Goal: Task Accomplishment & Management: Manage account settings

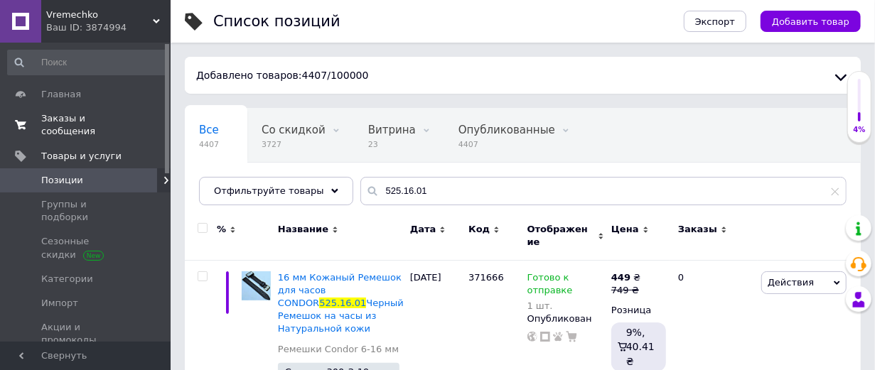
click at [82, 125] on span "Заказы и сообщения" at bounding box center [86, 125] width 90 height 26
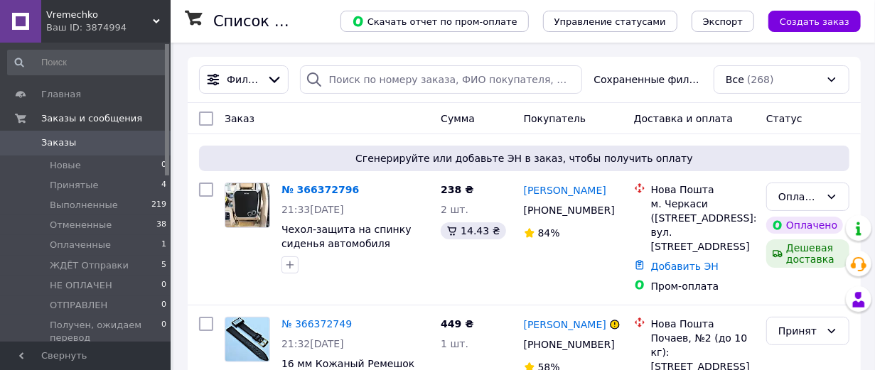
click at [336, 195] on link "№ 366372796" at bounding box center [319, 189] width 77 height 11
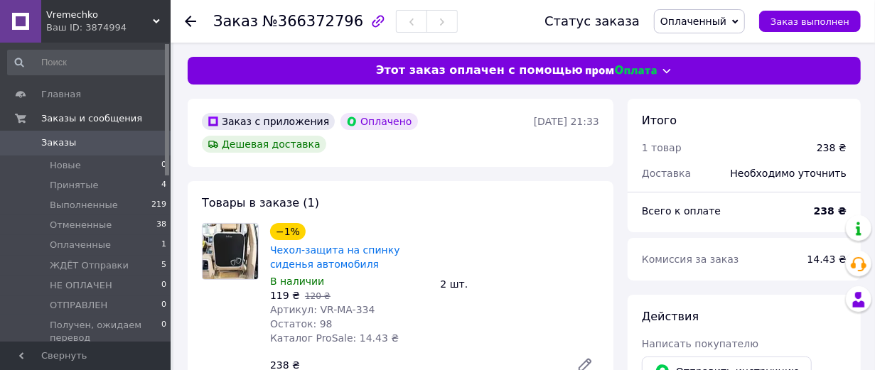
click at [741, 18] on span "Оплаченный" at bounding box center [699, 21] width 91 height 24
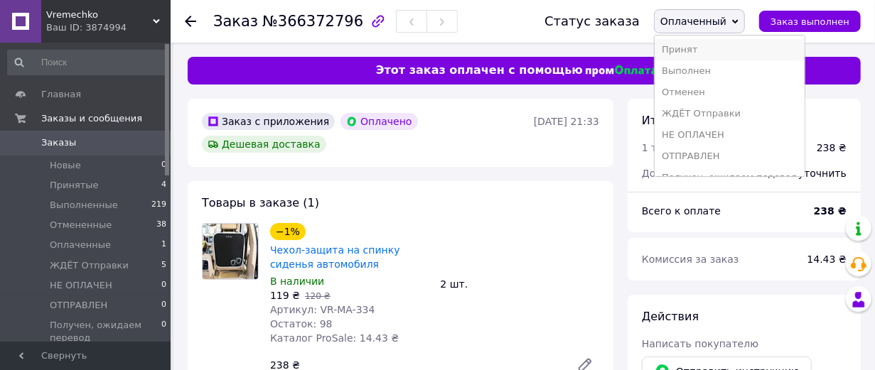
click at [685, 53] on li "Принят" at bounding box center [729, 49] width 150 height 21
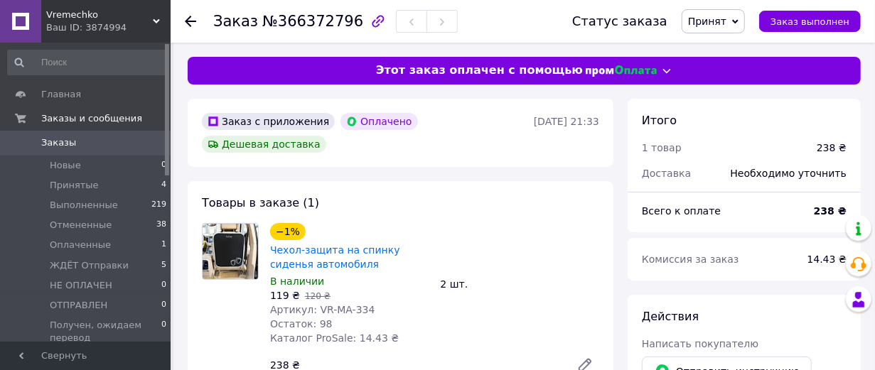
scroll to position [79, 0]
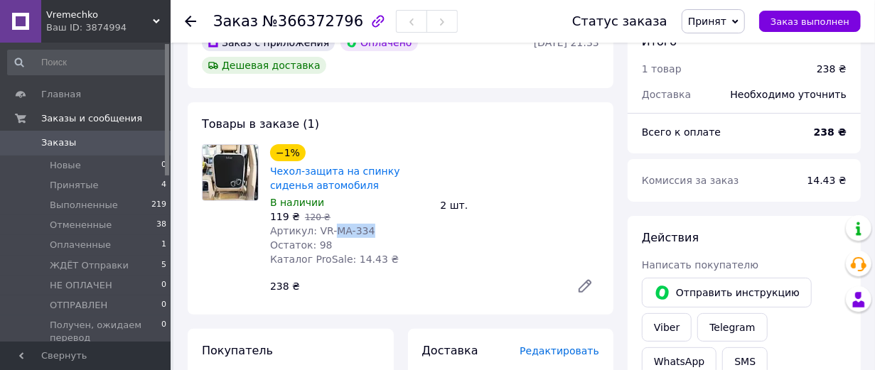
drag, startPoint x: 390, startPoint y: 267, endPoint x: 342, endPoint y: 266, distance: 47.6
click at [342, 238] on div "Артикул: VR-MA-334" at bounding box center [349, 231] width 159 height 14
copy span "MA-334"
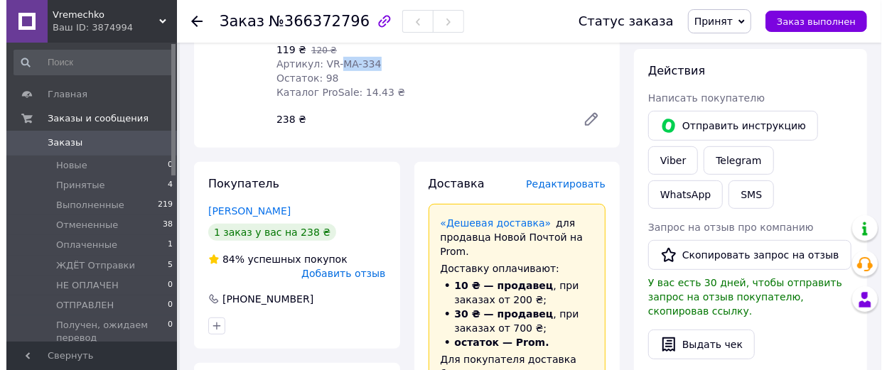
scroll to position [315, 0]
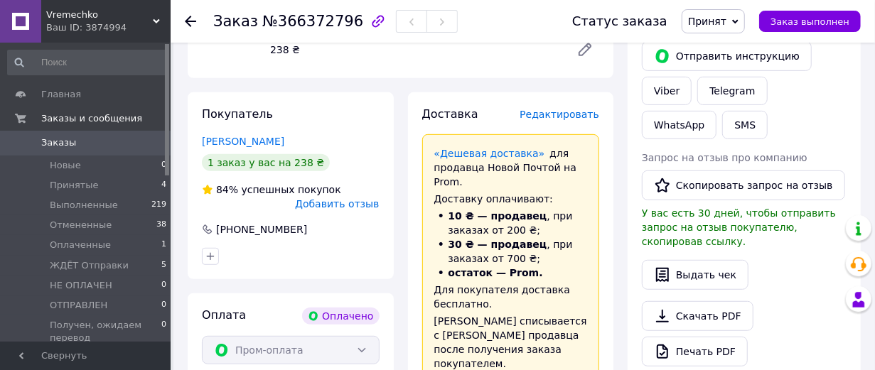
click at [556, 120] on span "Редактировать" at bounding box center [559, 114] width 80 height 11
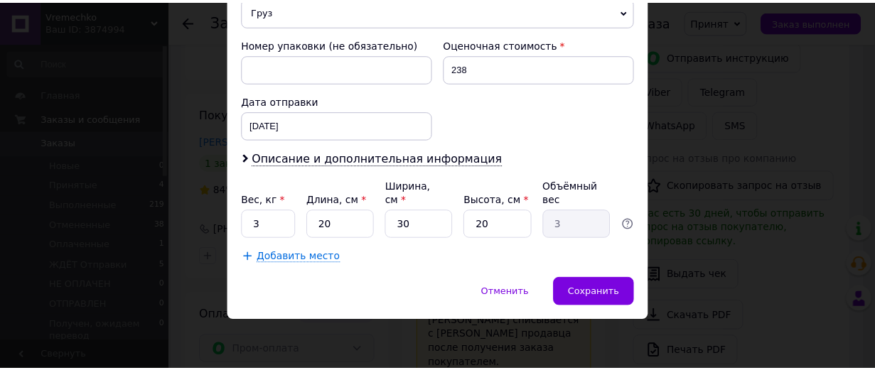
scroll to position [631, 0]
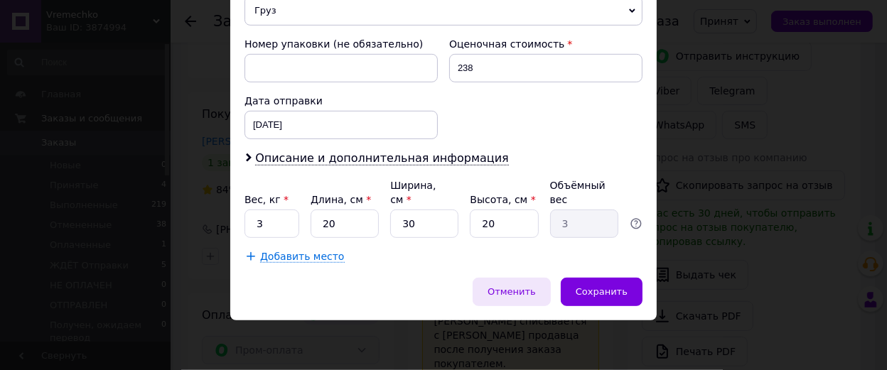
click at [528, 297] on span "Отменить" at bounding box center [511, 291] width 48 height 11
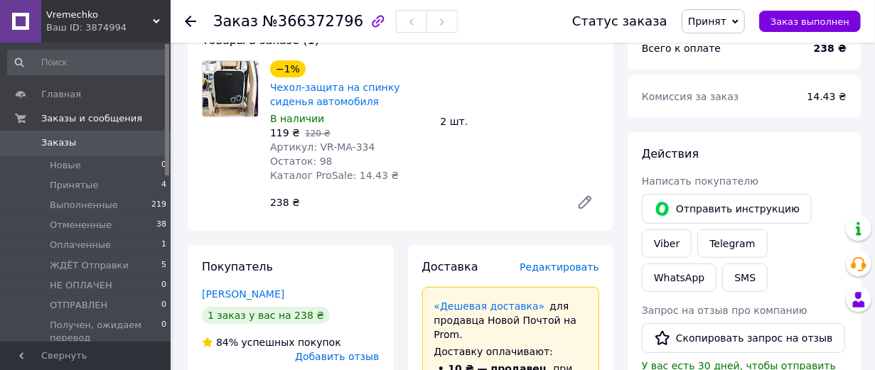
scroll to position [79, 0]
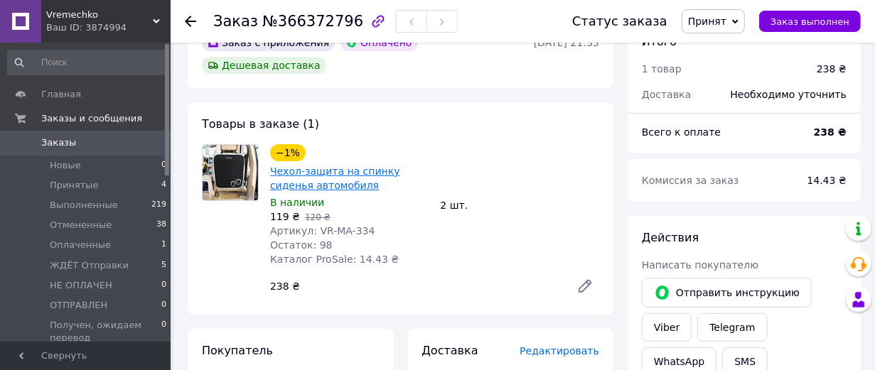
click at [330, 191] on link "Чехол-защита на спинку сиденья автомобиля" at bounding box center [335, 179] width 130 height 26
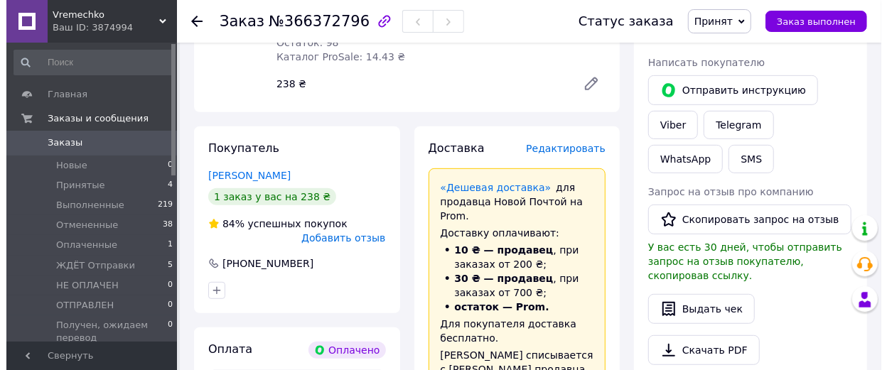
scroll to position [315, 0]
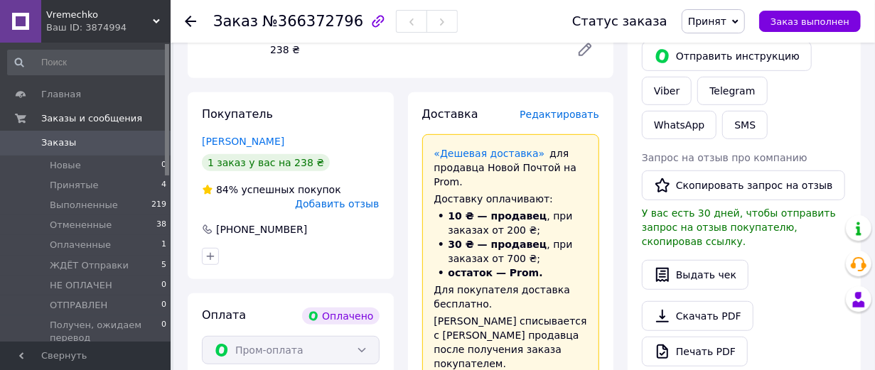
click at [554, 120] on span "Редактировать" at bounding box center [559, 114] width 80 height 11
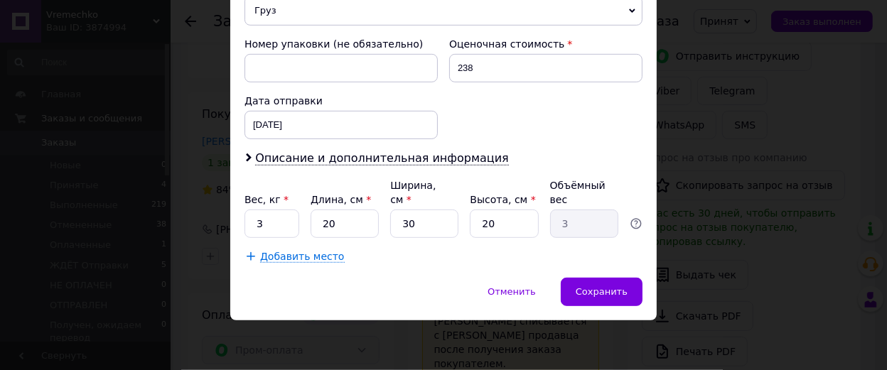
scroll to position [683, 0]
click at [273, 211] on input "3" at bounding box center [271, 224] width 55 height 28
type input "0.4"
drag, startPoint x: 414, startPoint y: 220, endPoint x: 390, endPoint y: 227, distance: 25.0
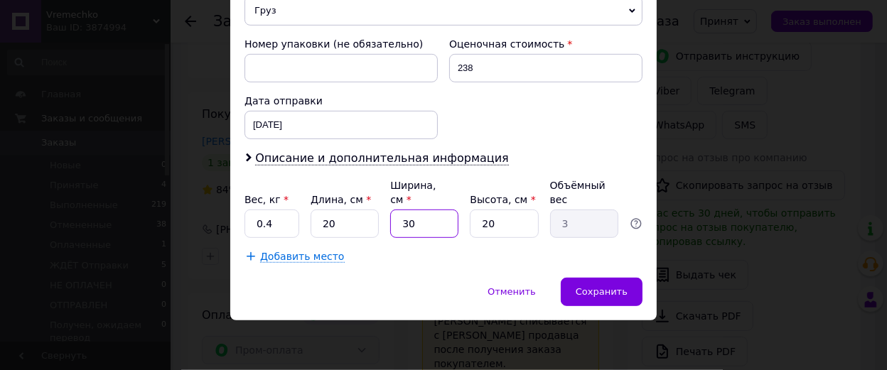
click at [390, 227] on input "30" at bounding box center [424, 224] width 68 height 28
type input "2"
type input "0.2"
type input "27"
type input "2.7"
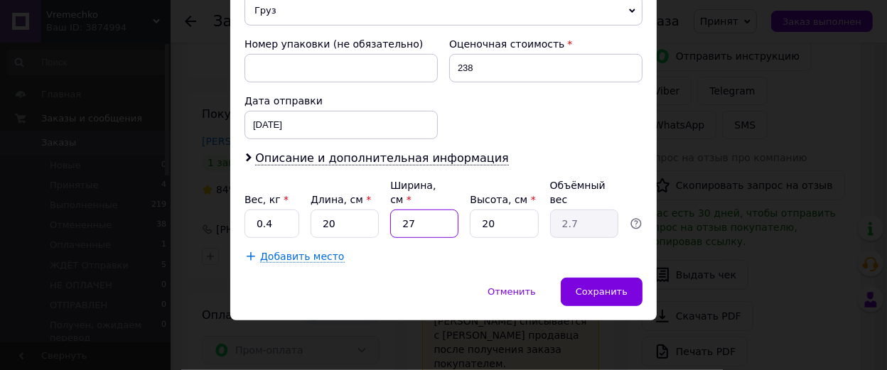
type input "27"
click at [345, 219] on input "20" at bounding box center [344, 224] width 68 height 28
drag, startPoint x: 355, startPoint y: 220, endPoint x: 347, endPoint y: 221, distance: 7.9
click at [347, 221] on input "20" at bounding box center [344, 224] width 68 height 28
drag, startPoint x: 493, startPoint y: 215, endPoint x: 466, endPoint y: 245, distance: 40.2
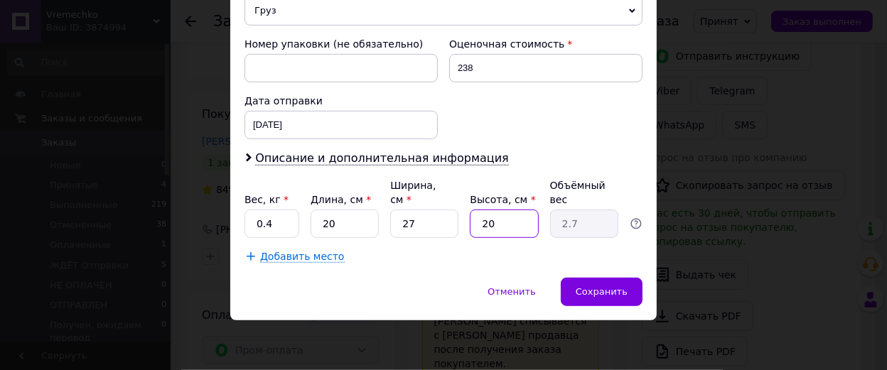
click at [448, 228] on div "Вес, кг * 0.4 Длина, см * 20 Ширина, см * 27 Высота, см * 20 Объёмный вес 2.7" at bounding box center [443, 208] width 398 height 60
type input "1"
type input "0.14"
type input "14"
type input "1.89"
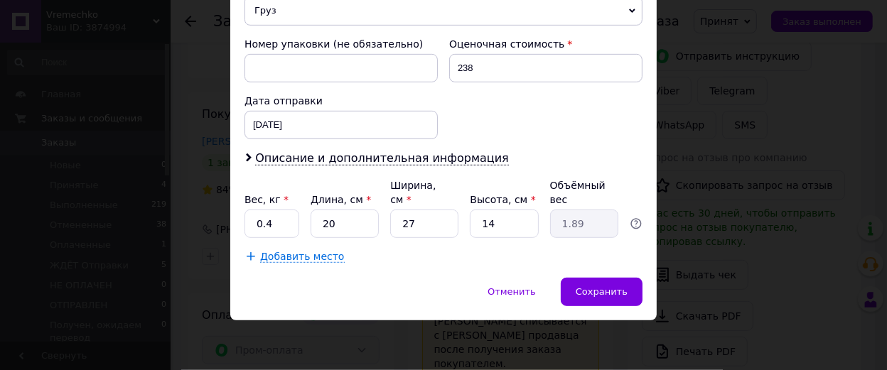
drag, startPoint x: 506, startPoint y: 224, endPoint x: 486, endPoint y: 225, distance: 19.9
click at [486, 225] on input "14" at bounding box center [504, 224] width 68 height 28
type input "12"
type input "1.62"
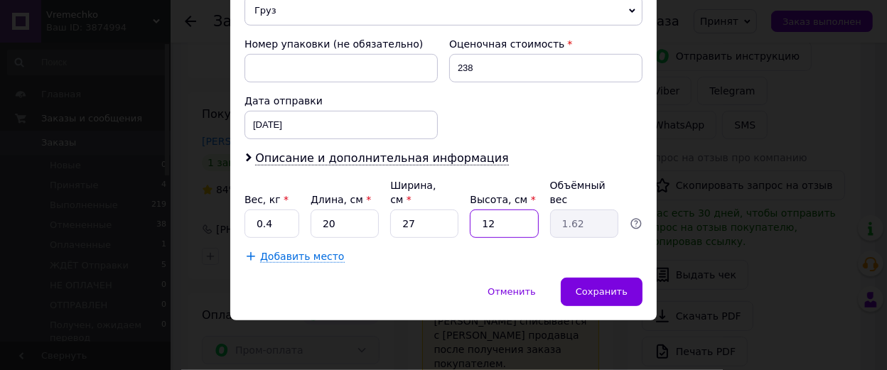
type input "12"
drag, startPoint x: 411, startPoint y: 222, endPoint x: 399, endPoint y: 224, distance: 12.2
click at [399, 224] on input "27" at bounding box center [424, 224] width 68 height 28
drag, startPoint x: 353, startPoint y: 224, endPoint x: 320, endPoint y: 223, distance: 33.4
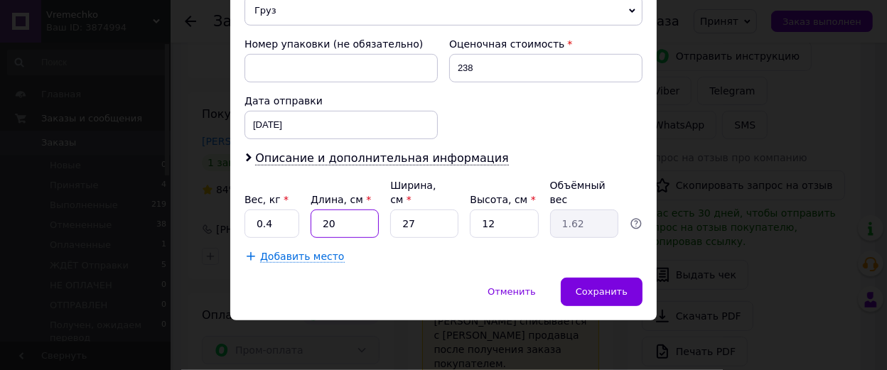
click at [320, 223] on input "20" at bounding box center [344, 224] width 68 height 28
type input "4"
type input "0.32"
type input "2"
type input "0.16"
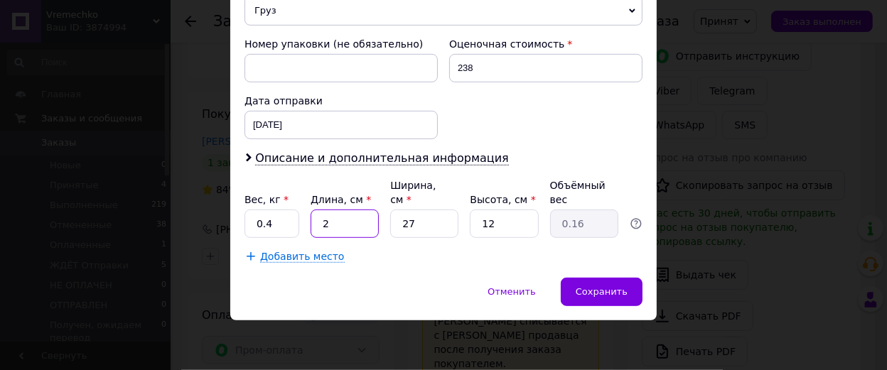
type input "24"
type input "1.94"
click at [428, 215] on input "27" at bounding box center [424, 224] width 68 height 28
click at [427, 213] on input "27" at bounding box center [424, 224] width 68 height 28
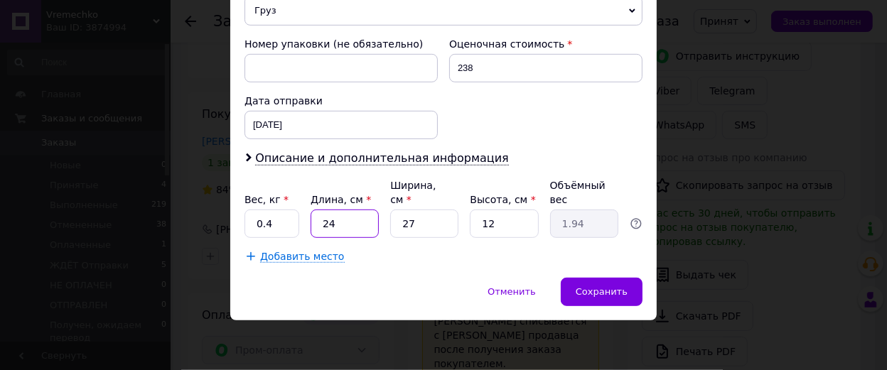
click at [329, 221] on input "24" at bounding box center [344, 224] width 68 height 28
type input "20"
type input "1.62"
type input "20"
drag, startPoint x: 432, startPoint y: 223, endPoint x: 404, endPoint y: 220, distance: 28.6
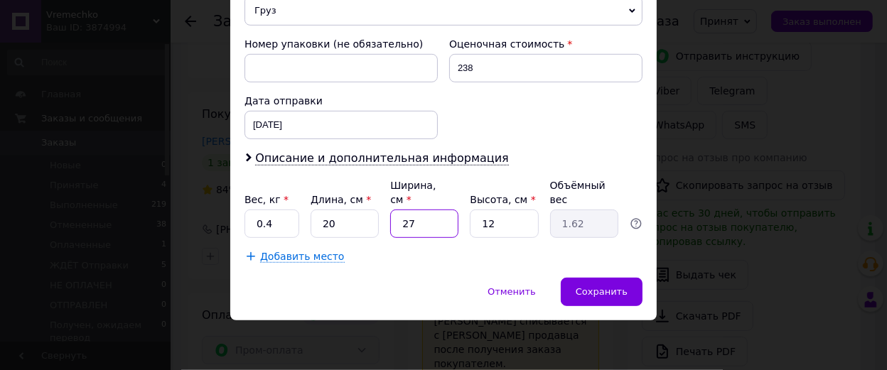
click at [404, 220] on input "27" at bounding box center [424, 224] width 68 height 28
type input "25"
type input "1.5"
type input "25"
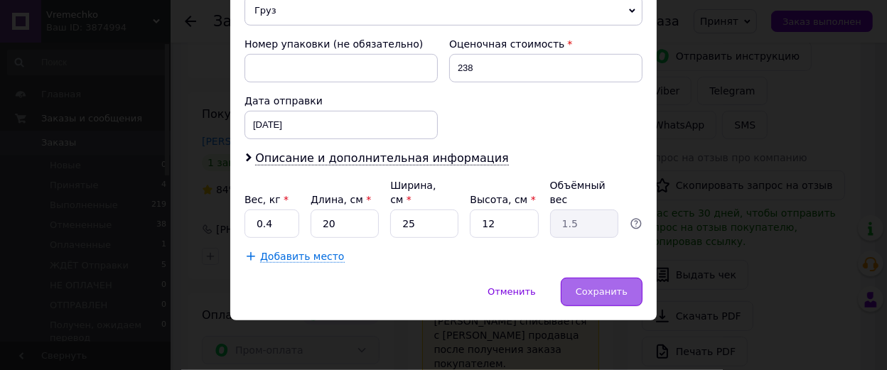
click at [593, 296] on span "Сохранить" at bounding box center [601, 291] width 52 height 11
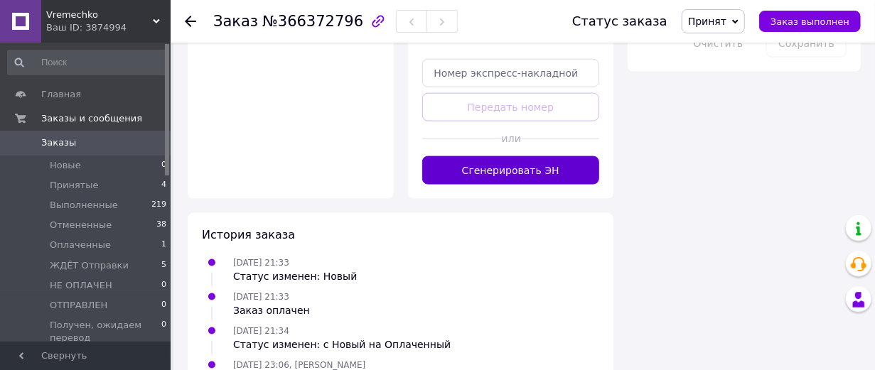
scroll to position [1026, 0]
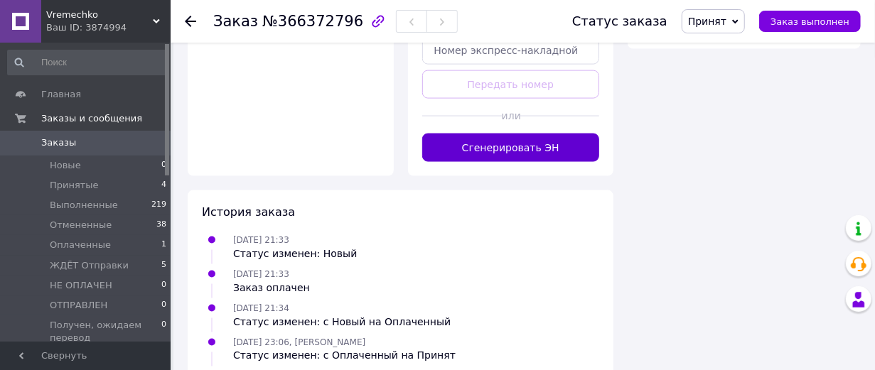
click at [536, 162] on button "Сгенерировать ЭН" at bounding box center [511, 148] width 178 height 28
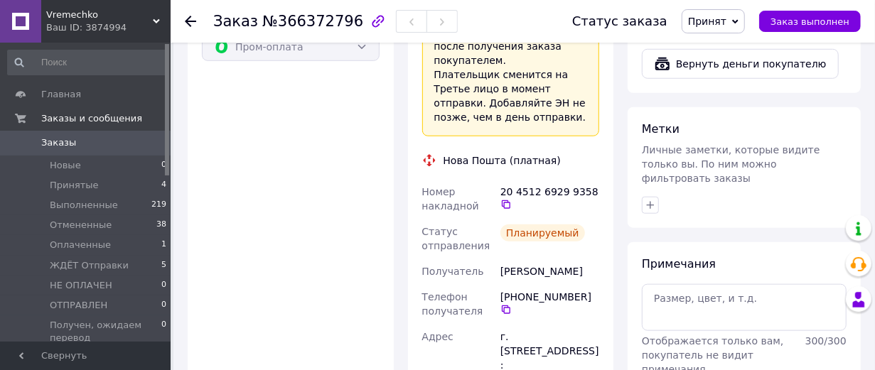
scroll to position [681, 0]
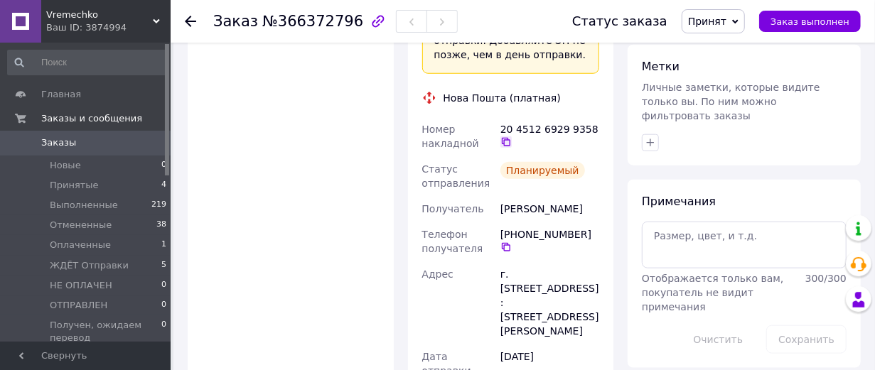
click at [504, 148] on icon at bounding box center [505, 141] width 11 height 11
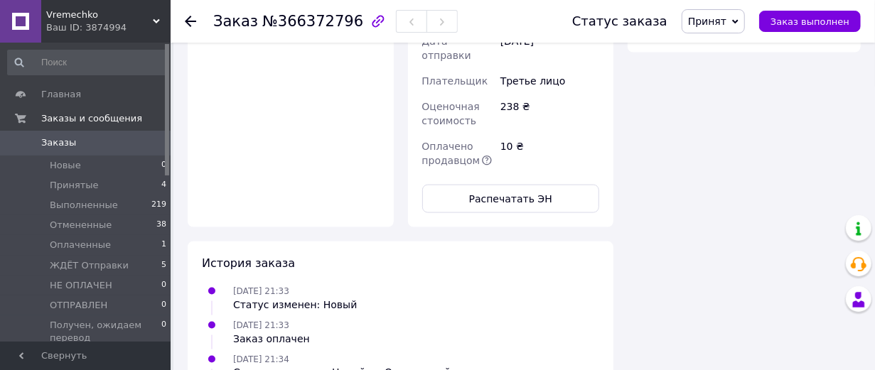
scroll to position [1076, 0]
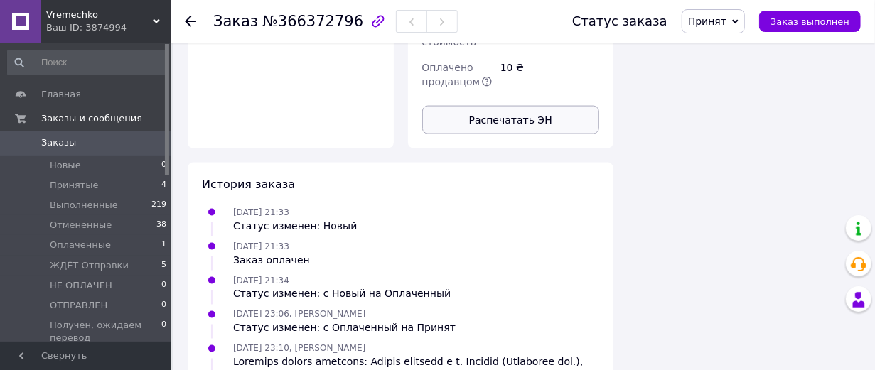
click at [561, 134] on button "Распечатать ЭН" at bounding box center [511, 120] width 178 height 28
click at [495, 134] on button "Распечатать ЭН" at bounding box center [511, 120] width 178 height 28
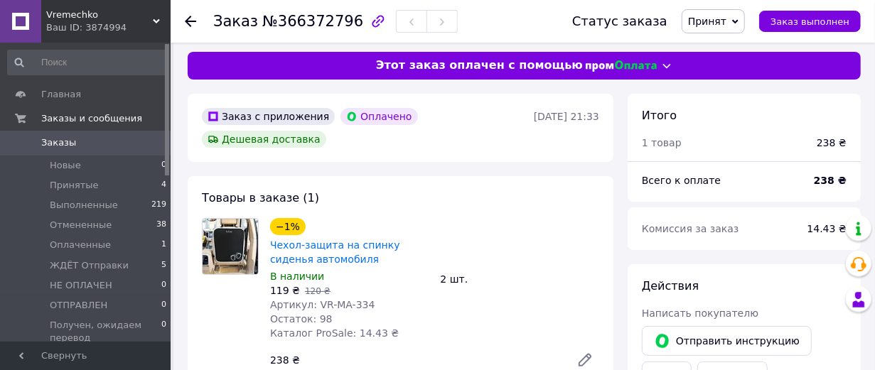
scroll to position [0, 0]
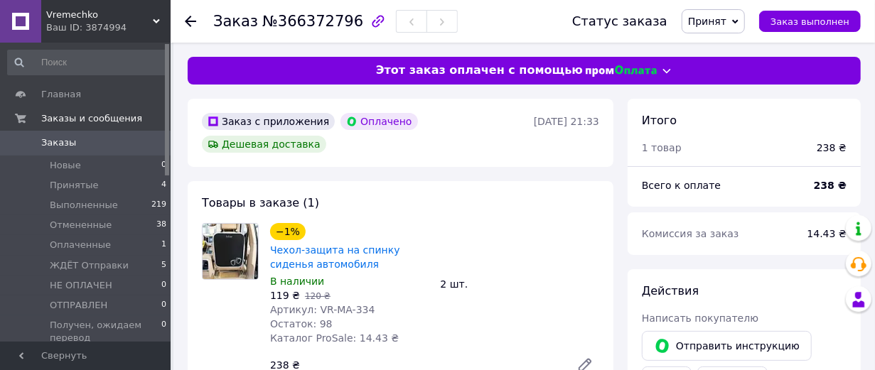
click at [720, 23] on span "Принят" at bounding box center [707, 21] width 38 height 11
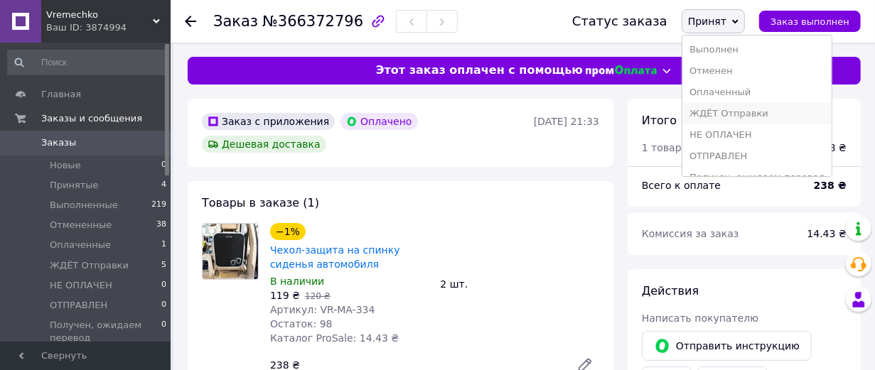
click at [733, 122] on li "ЖДЁТ Отправки" at bounding box center [757, 113] width 150 height 21
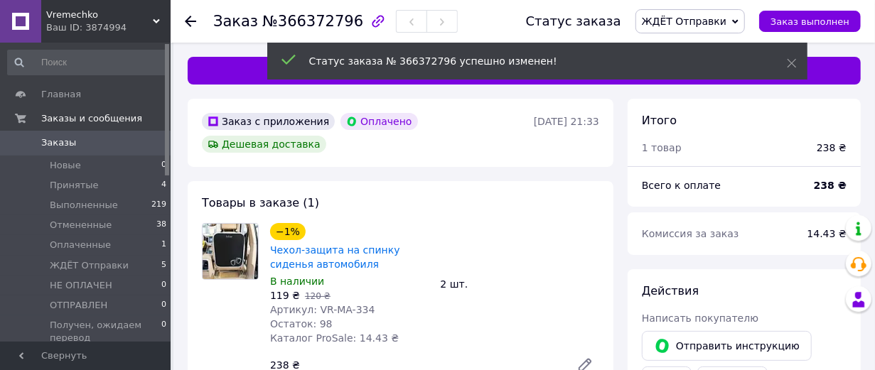
scroll to position [111, 0]
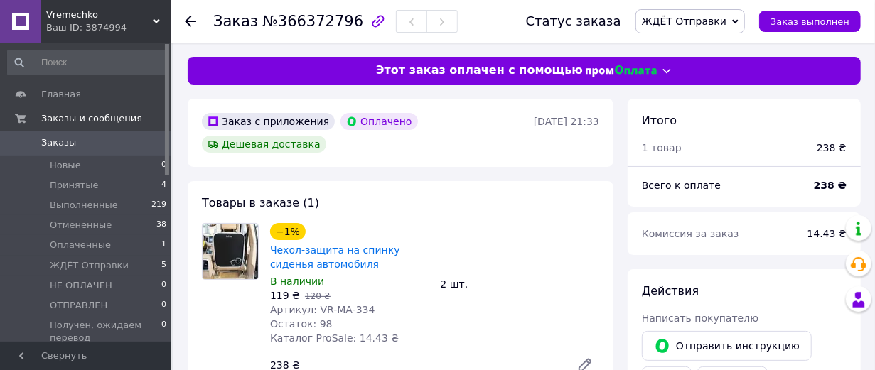
click at [72, 141] on span "Заказы" at bounding box center [86, 142] width 90 height 13
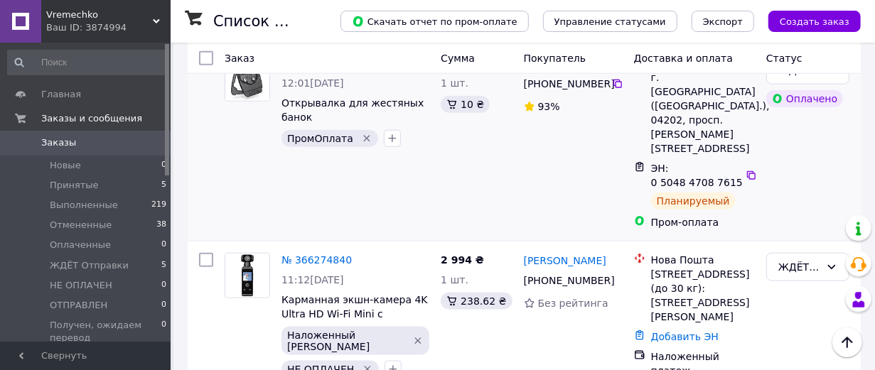
scroll to position [947, 0]
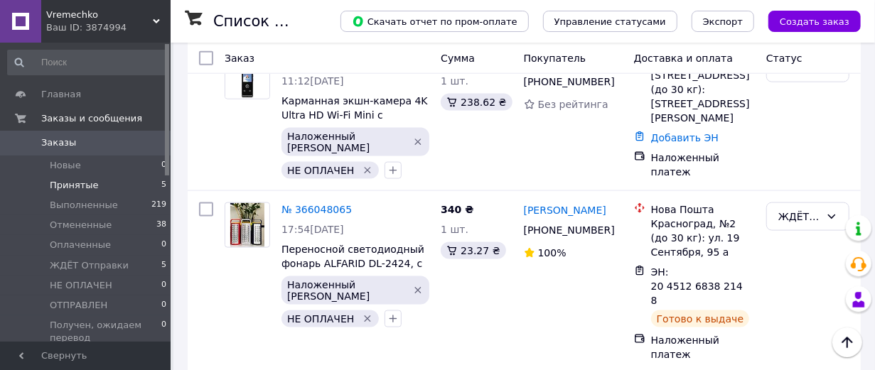
click at [78, 183] on span "Принятые" at bounding box center [74, 185] width 49 height 13
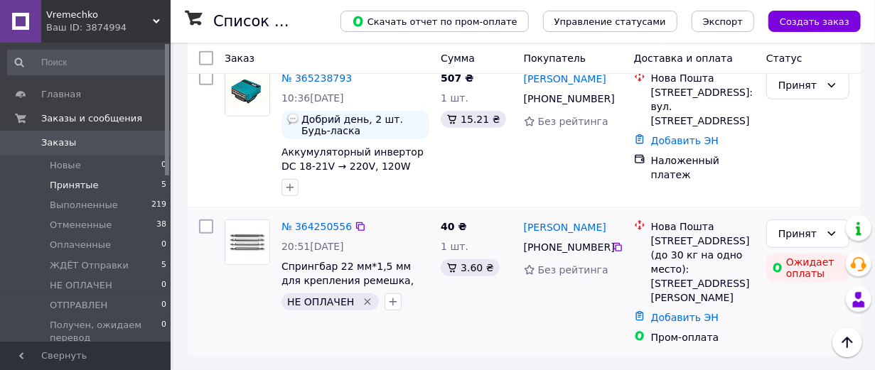
scroll to position [606, 0]
click at [818, 226] on div "Принят" at bounding box center [799, 234] width 42 height 16
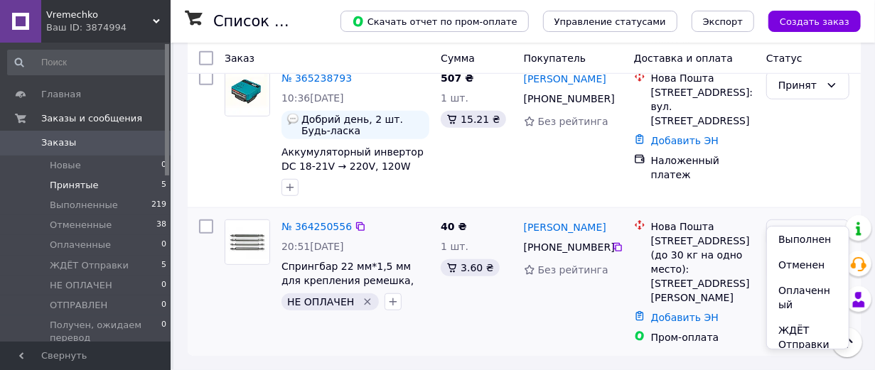
click at [801, 236] on li "Выполнен" at bounding box center [808, 240] width 82 height 26
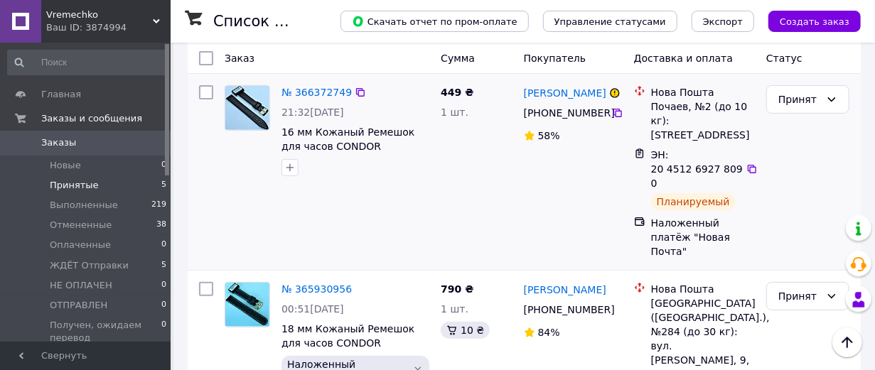
scroll to position [31, 0]
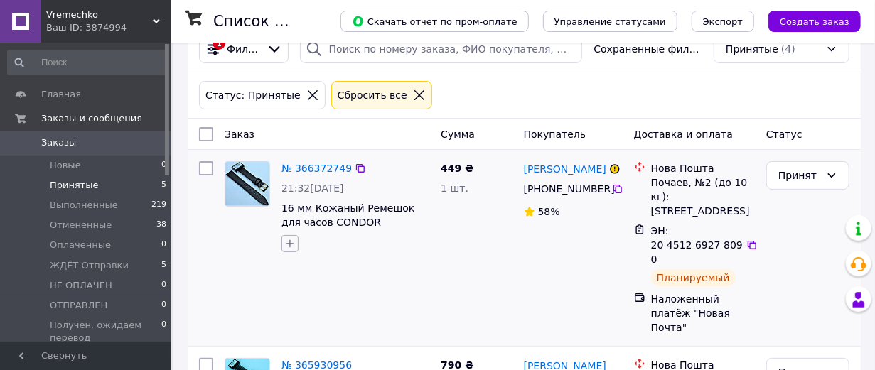
click at [291, 248] on icon "button" at bounding box center [290, 244] width 8 height 8
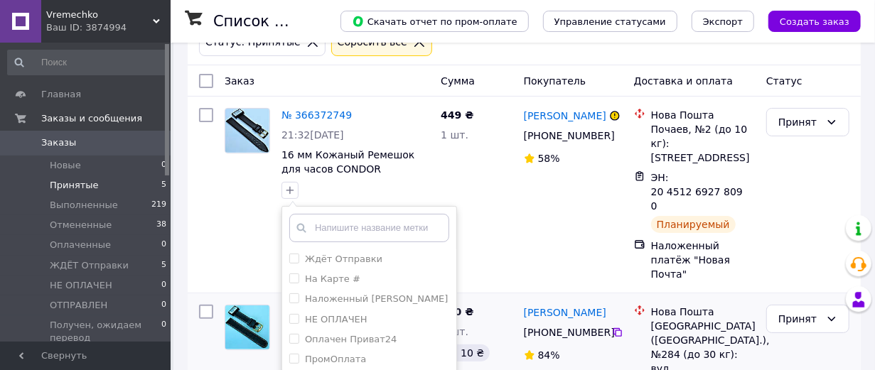
scroll to position [188, 0]
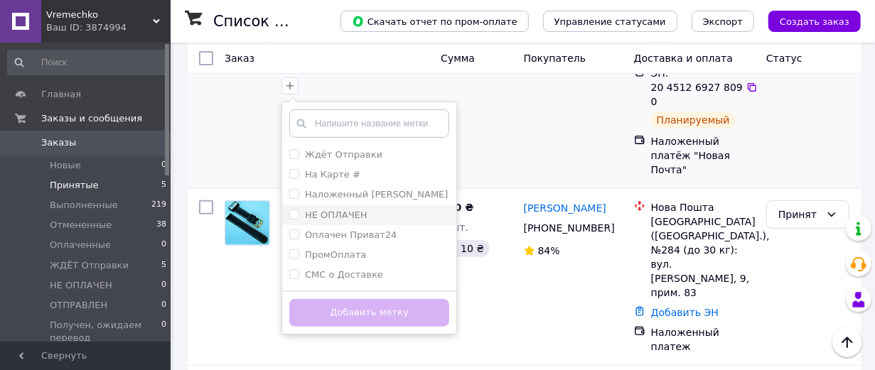
click at [294, 219] on input "НЕ ОПЛАЧЕН" at bounding box center [293, 214] width 9 height 9
checkbox input "true"
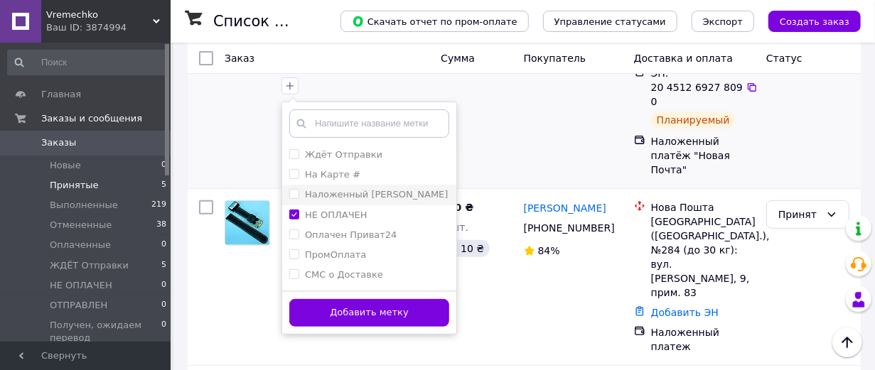
click at [292, 198] on input "Наложенный [PERSON_NAME]" at bounding box center [293, 193] width 9 height 9
checkbox input "true"
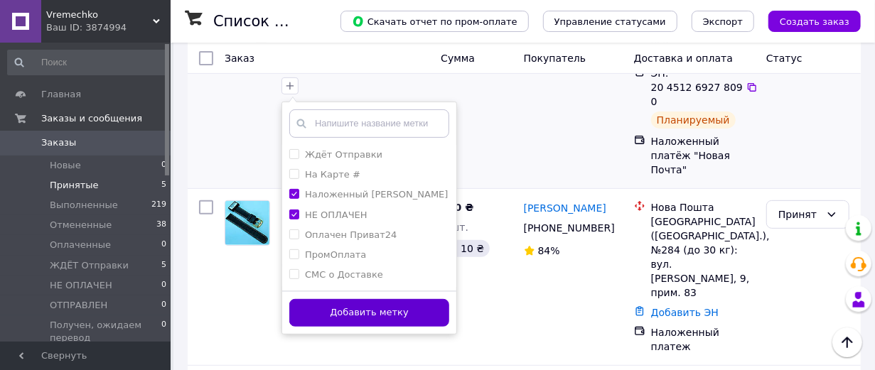
click at [357, 327] on button "Добавить метку" at bounding box center [369, 313] width 160 height 28
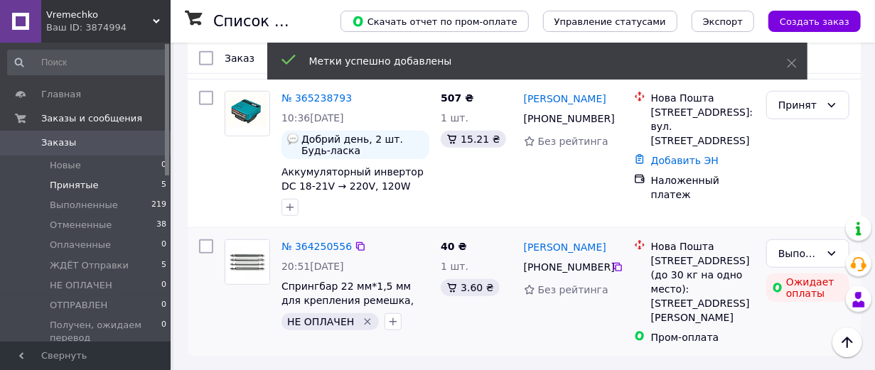
scroll to position [504, 0]
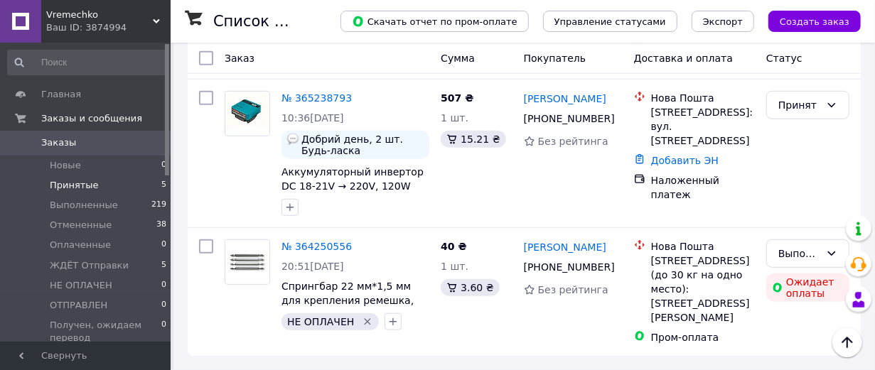
click at [90, 185] on span "Принятые" at bounding box center [74, 185] width 49 height 13
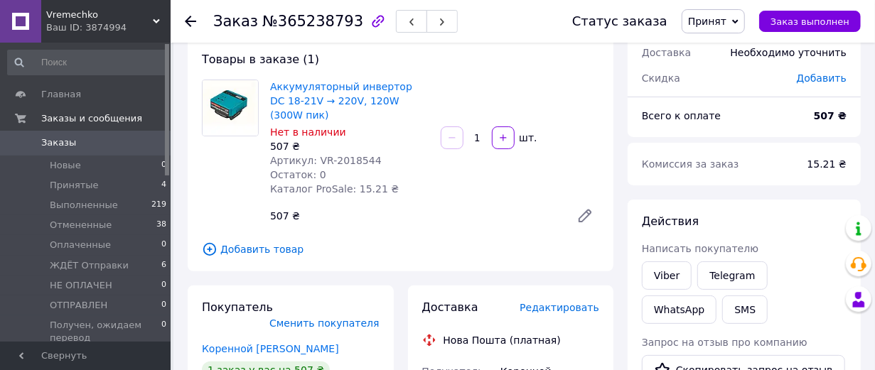
scroll to position [237, 0]
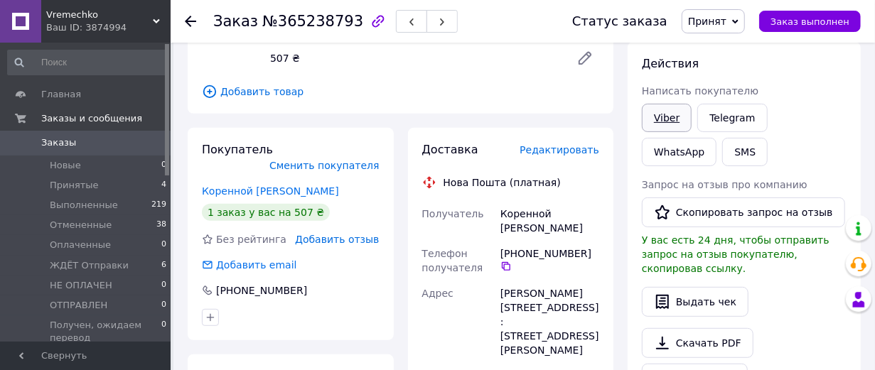
click at [683, 132] on link "Viber" at bounding box center [667, 118] width 50 height 28
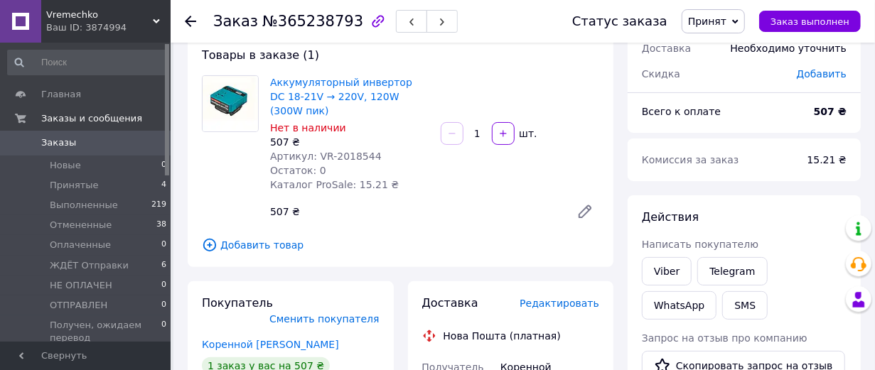
scroll to position [0, 0]
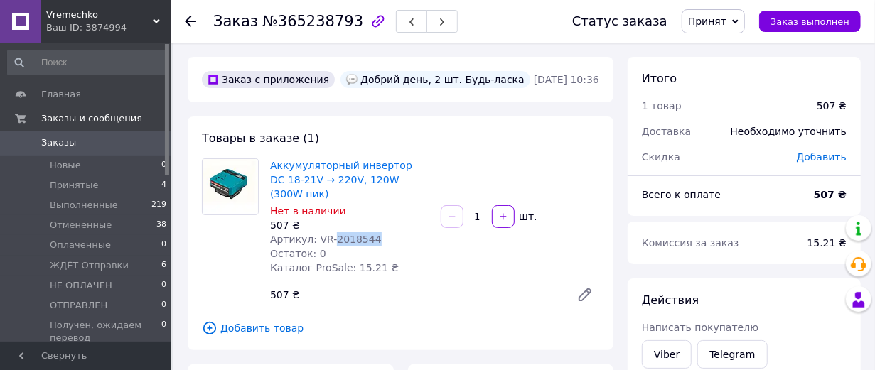
drag, startPoint x: 383, startPoint y: 293, endPoint x: 345, endPoint y: 296, distance: 38.4
click at [345, 247] on div "Артикул: VR-2018544" at bounding box center [349, 239] width 159 height 14
copy span "2018544"
click at [839, 21] on span "Заказ выполнен" at bounding box center [809, 21] width 79 height 11
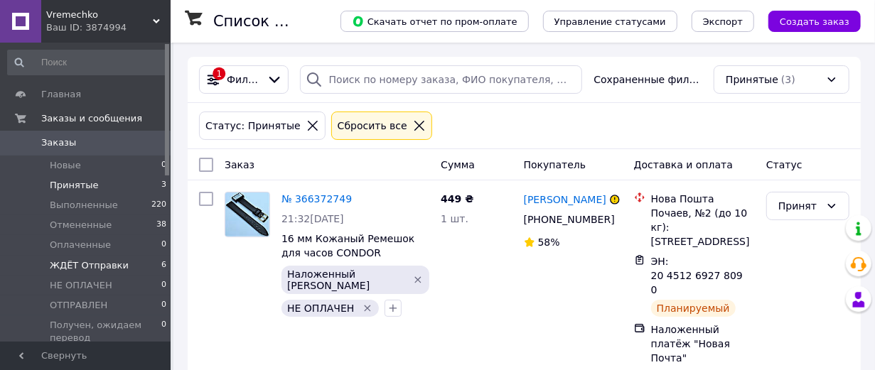
click at [98, 264] on span "ЖДЁТ Отправки" at bounding box center [89, 265] width 79 height 13
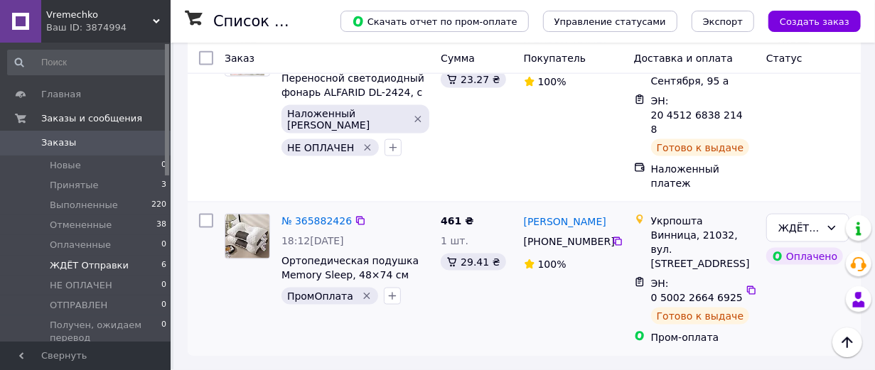
scroll to position [1164, 0]
click at [399, 153] on icon "button" at bounding box center [392, 147] width 11 height 11
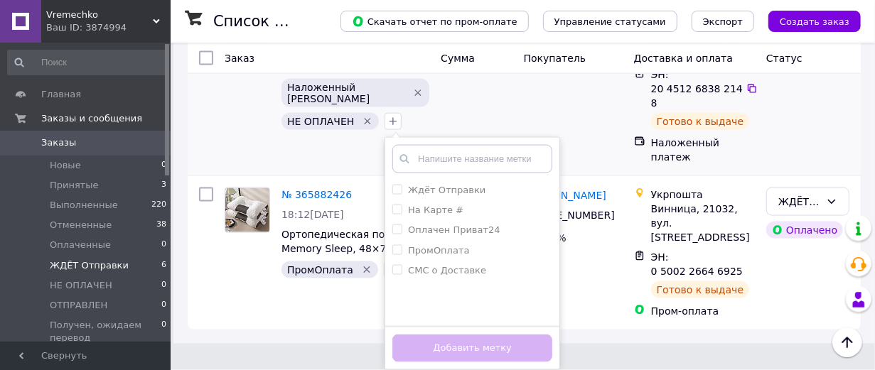
scroll to position [1085, 0]
click at [492, 170] on div "340 ₴ 1 шт. 23.27 ₴" at bounding box center [476, 84] width 82 height 171
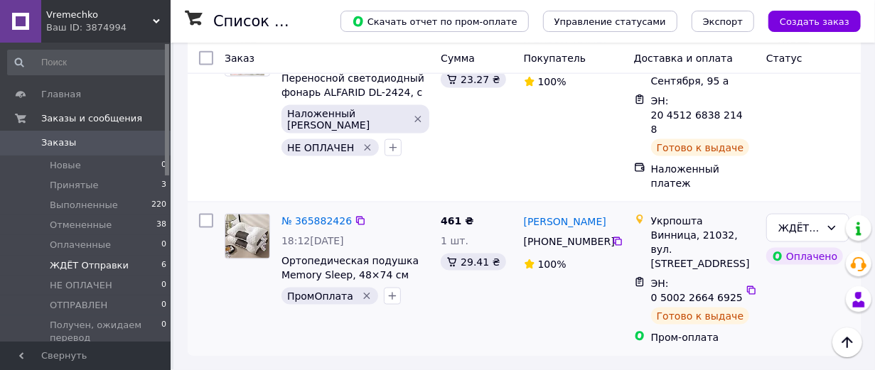
scroll to position [1243, 0]
click at [809, 220] on div "ЖДЁТ Отправки" at bounding box center [799, 228] width 42 height 16
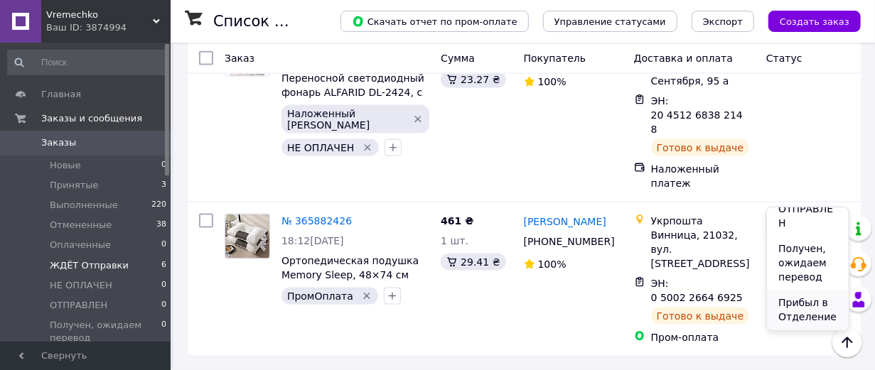
scroll to position [271, 0]
click at [780, 290] on li "Прибыл в Отделение" at bounding box center [808, 310] width 82 height 40
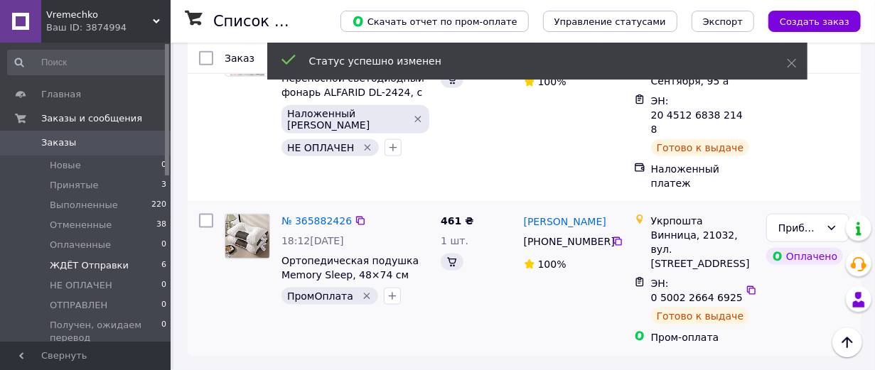
scroll to position [1243, 0]
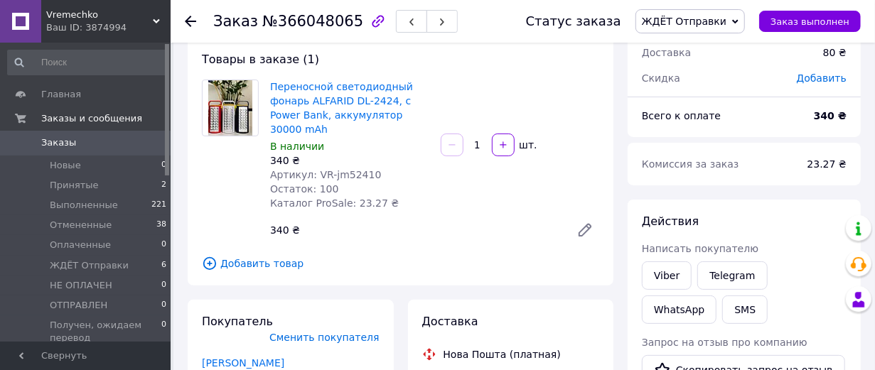
scroll to position [79, 0]
click at [726, 23] on span "ЖДЁТ Отправки" at bounding box center [684, 21] width 85 height 11
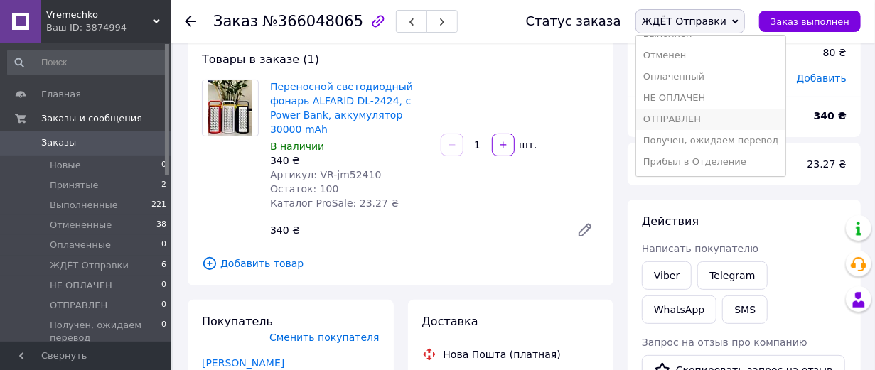
scroll to position [64, 0]
click at [703, 156] on li "Прибыл в Отделение" at bounding box center [711, 161] width 150 height 21
